Goal: Task Accomplishment & Management: Use online tool/utility

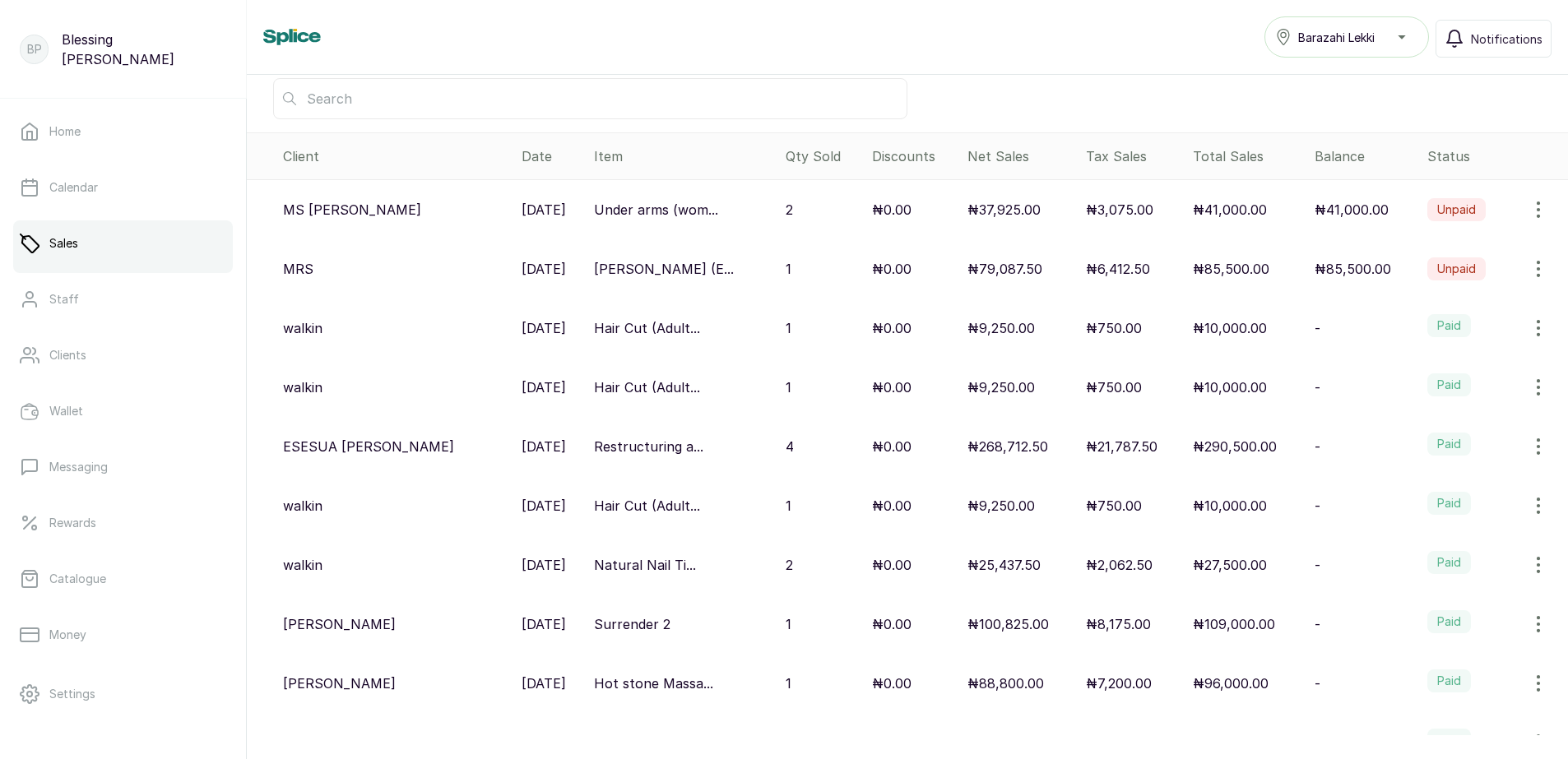
scroll to position [371, 0]
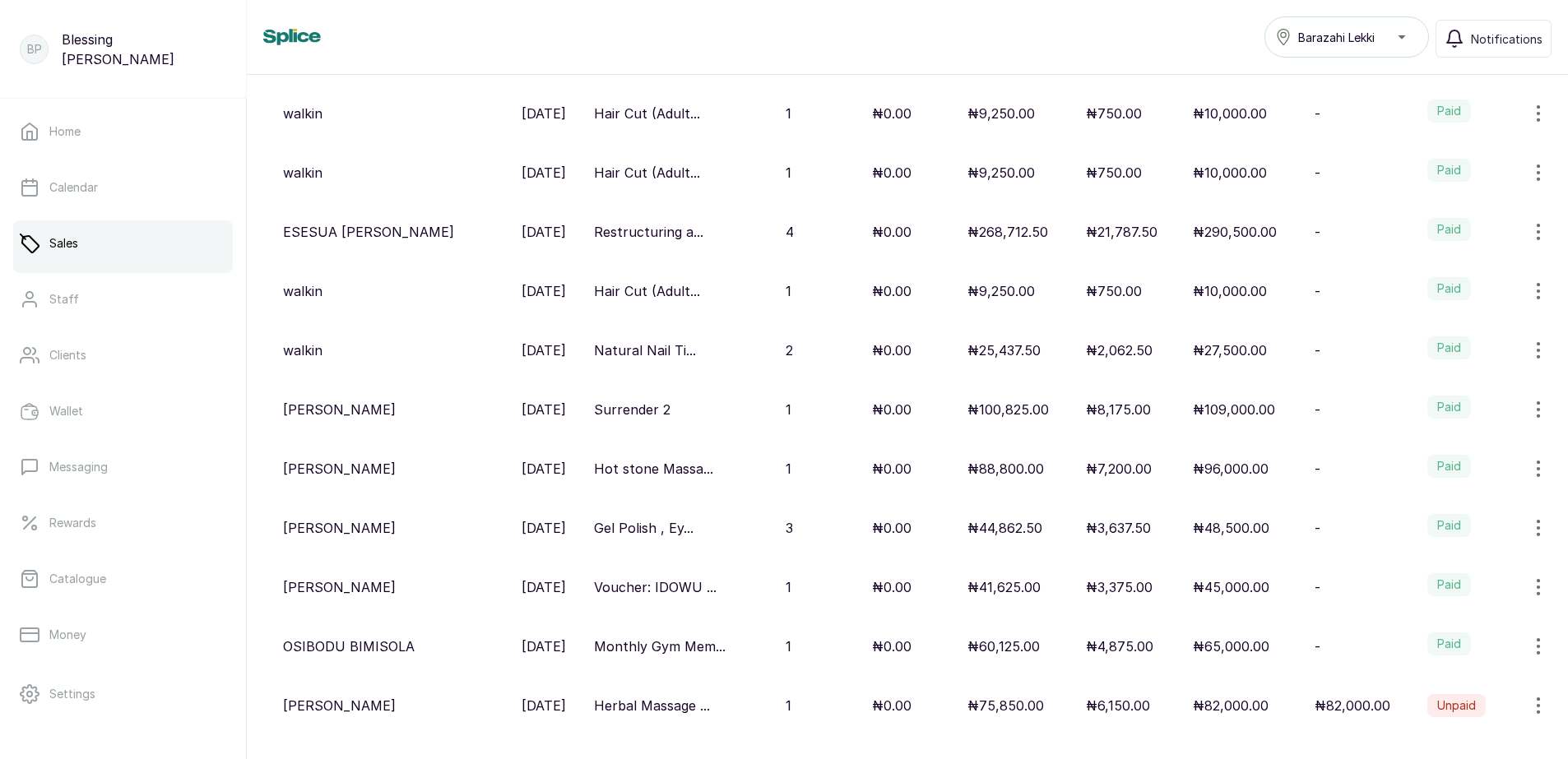
click at [1198, 232] on p "₦290,500.00" at bounding box center [1234, 231] width 84 height 20
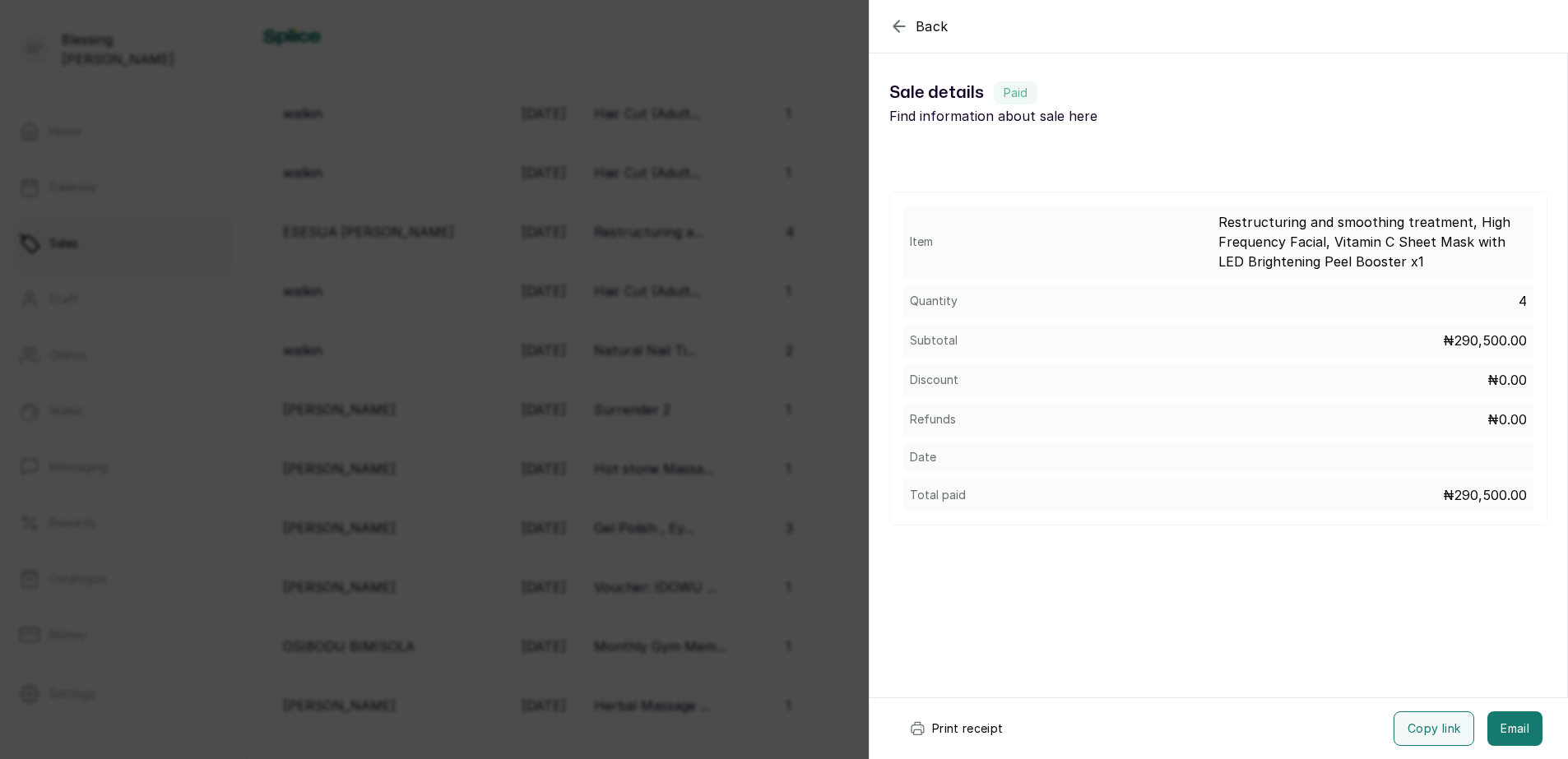
click at [976, 734] on button "Print receipt" at bounding box center [957, 729] width 121 height 35
click at [942, 728] on button "Print receipt" at bounding box center [957, 729] width 121 height 35
click at [950, 729] on button "Print receipt" at bounding box center [957, 729] width 121 height 35
click at [748, 57] on div "Back Sale details Sale details Paid Find information about sale here Item Restr…" at bounding box center [784, 379] width 1568 height 759
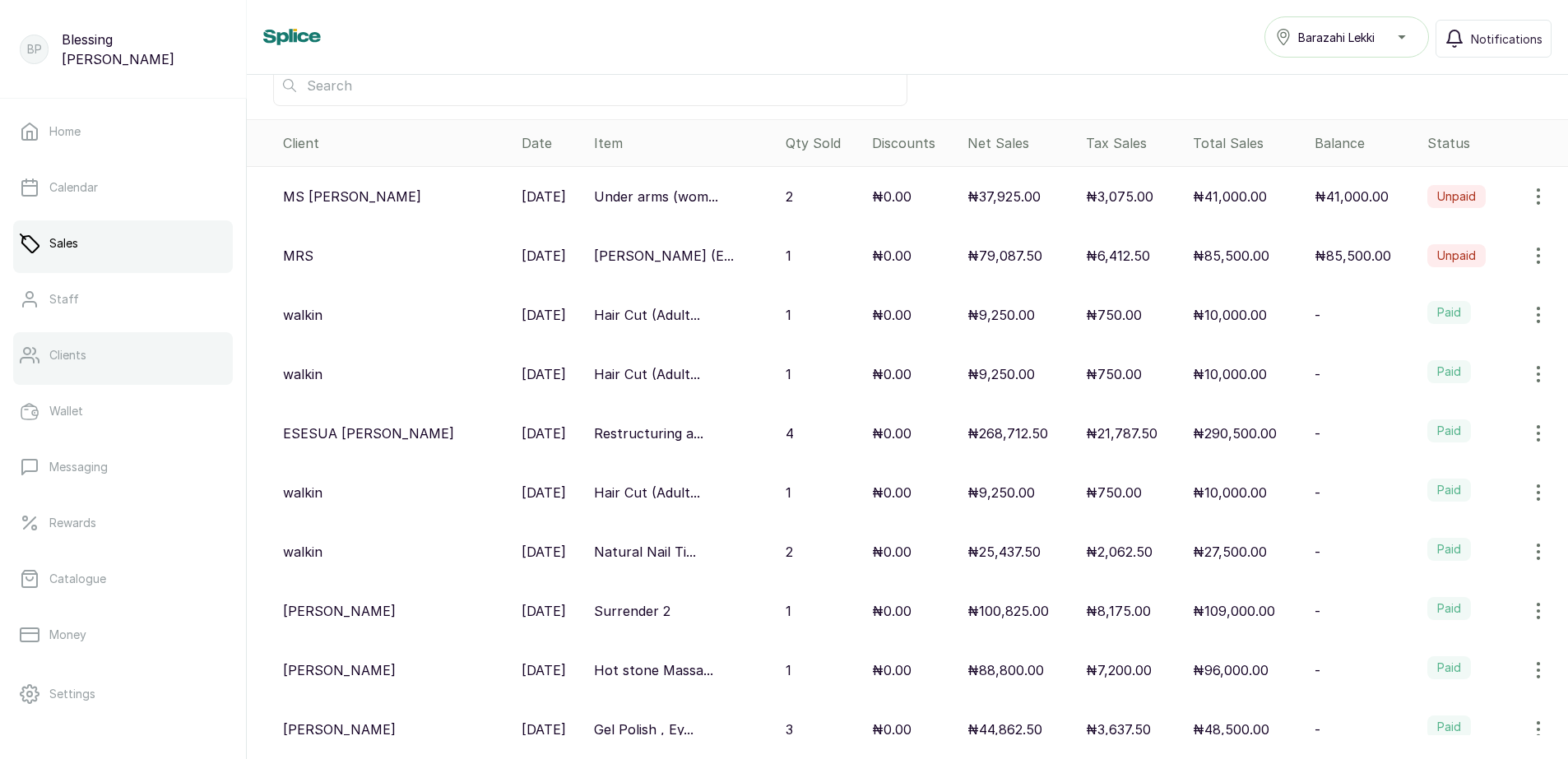
scroll to position [0, 0]
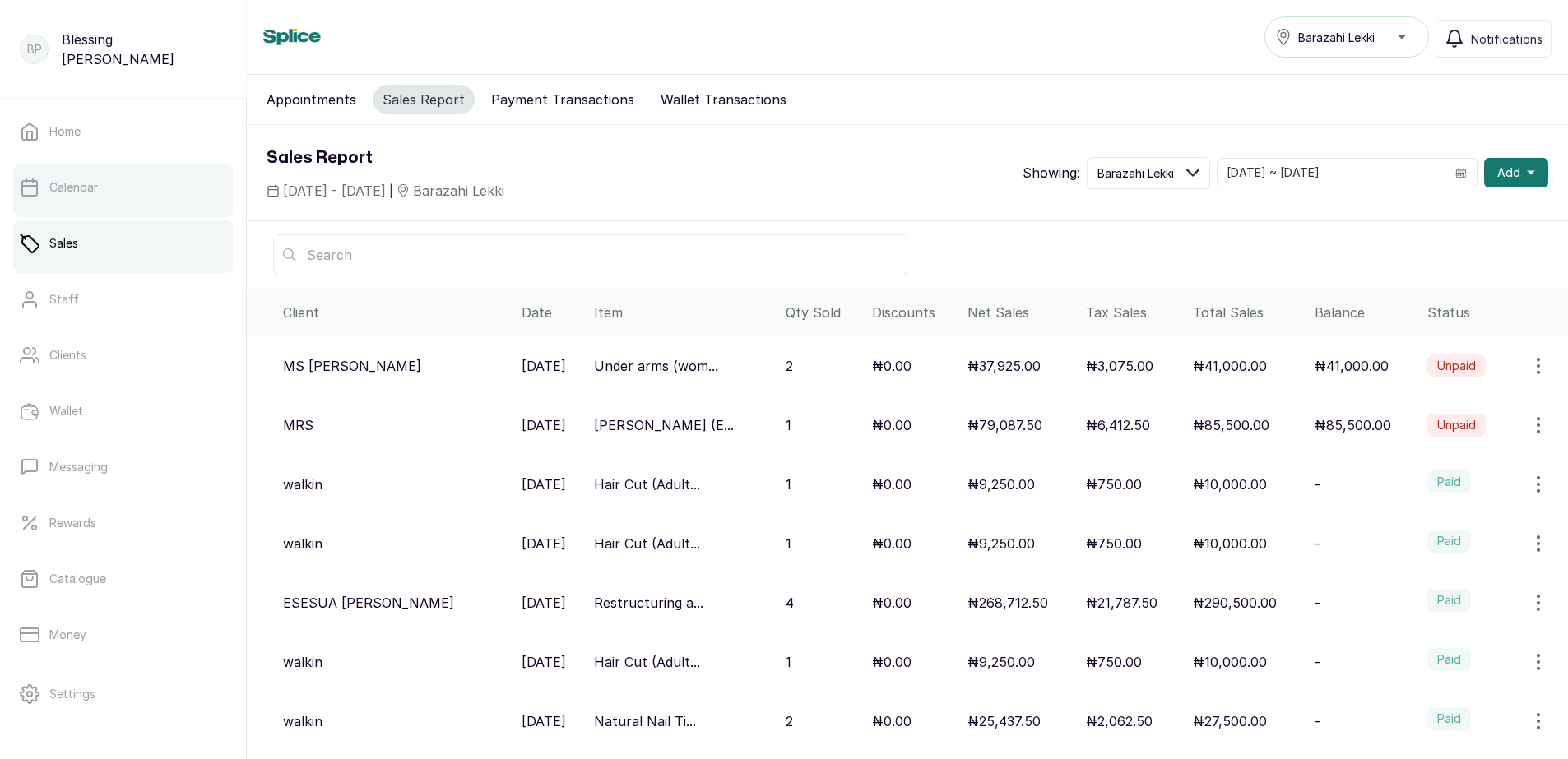
click at [100, 182] on link "Calendar" at bounding box center [122, 187] width 219 height 46
